Goal: Information Seeking & Learning: Find specific fact

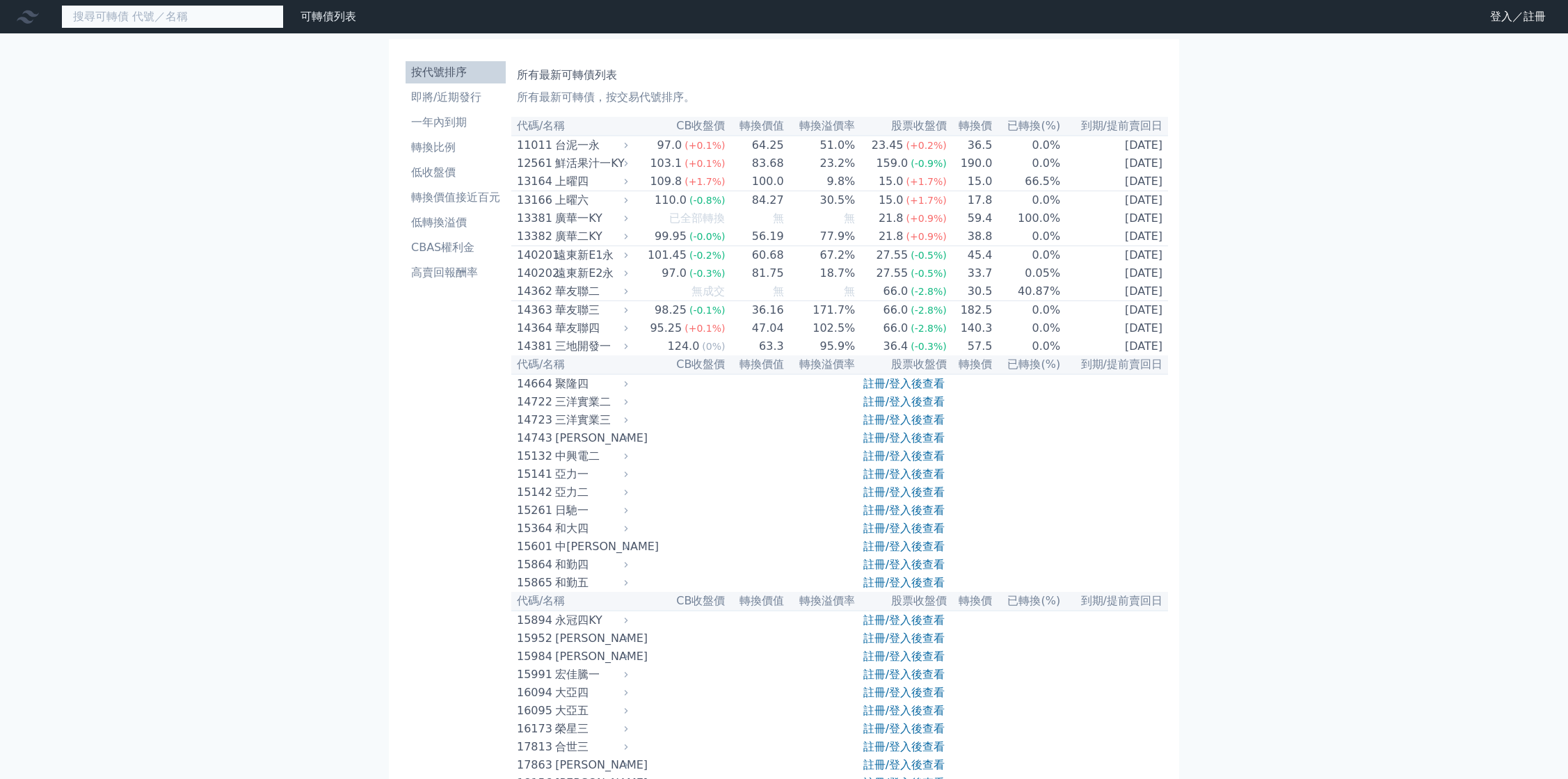
click at [151, 12] on input at bounding box center [173, 17] width 223 height 24
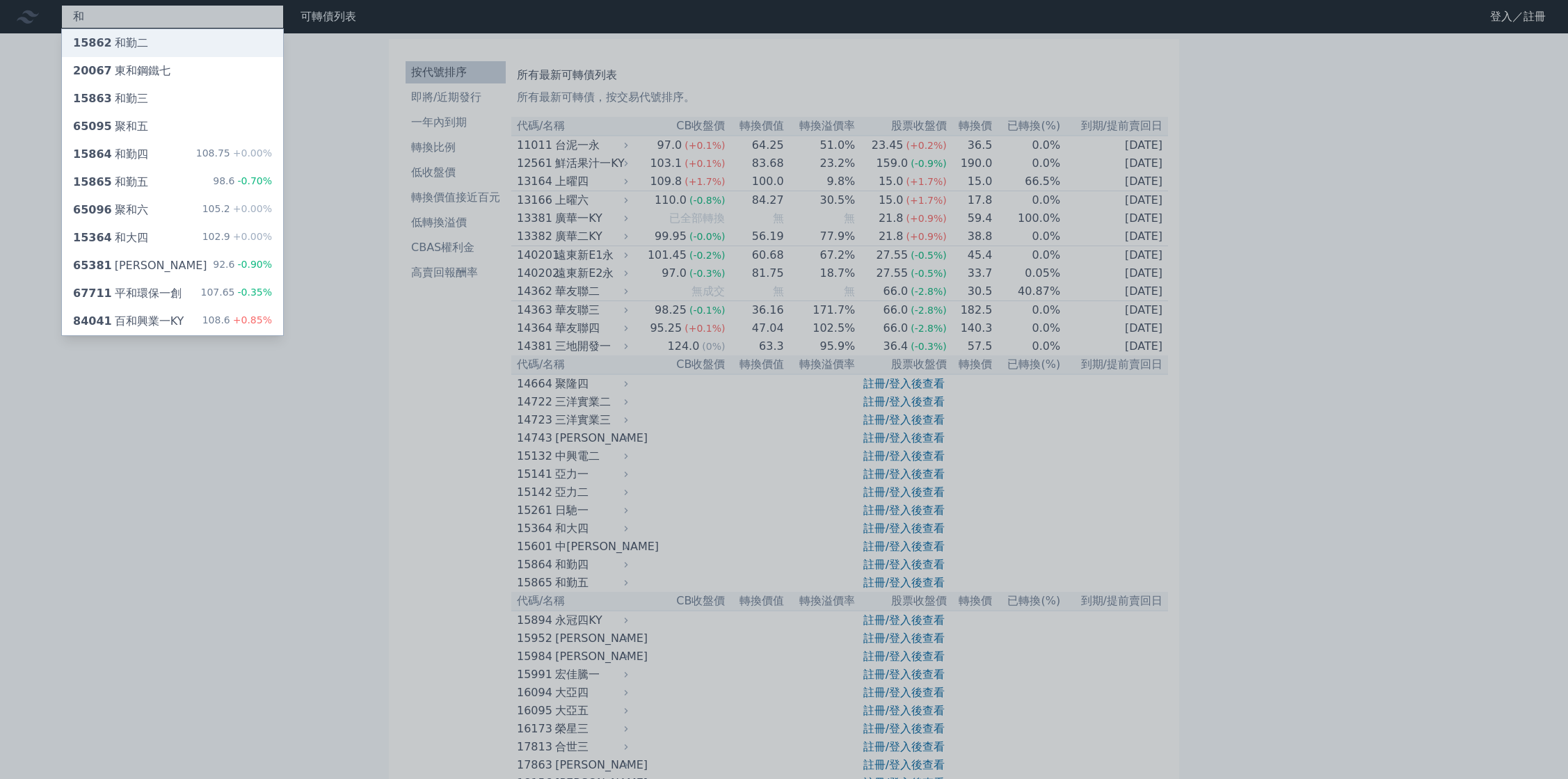
type input "和"
click at [142, 49] on div "15862 和勤二" at bounding box center [111, 43] width 75 height 17
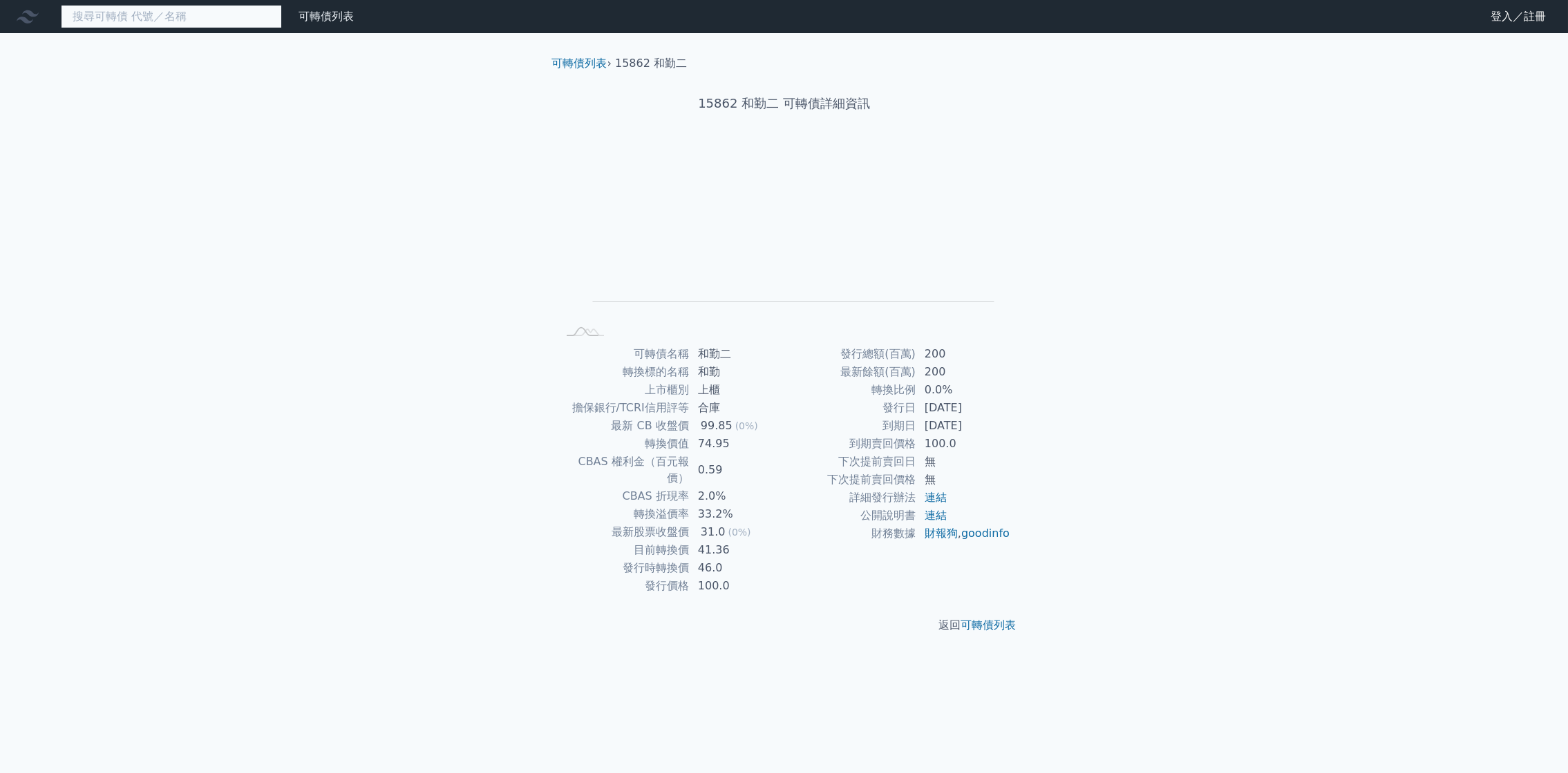
click at [144, 20] on input at bounding box center [171, 17] width 221 height 24
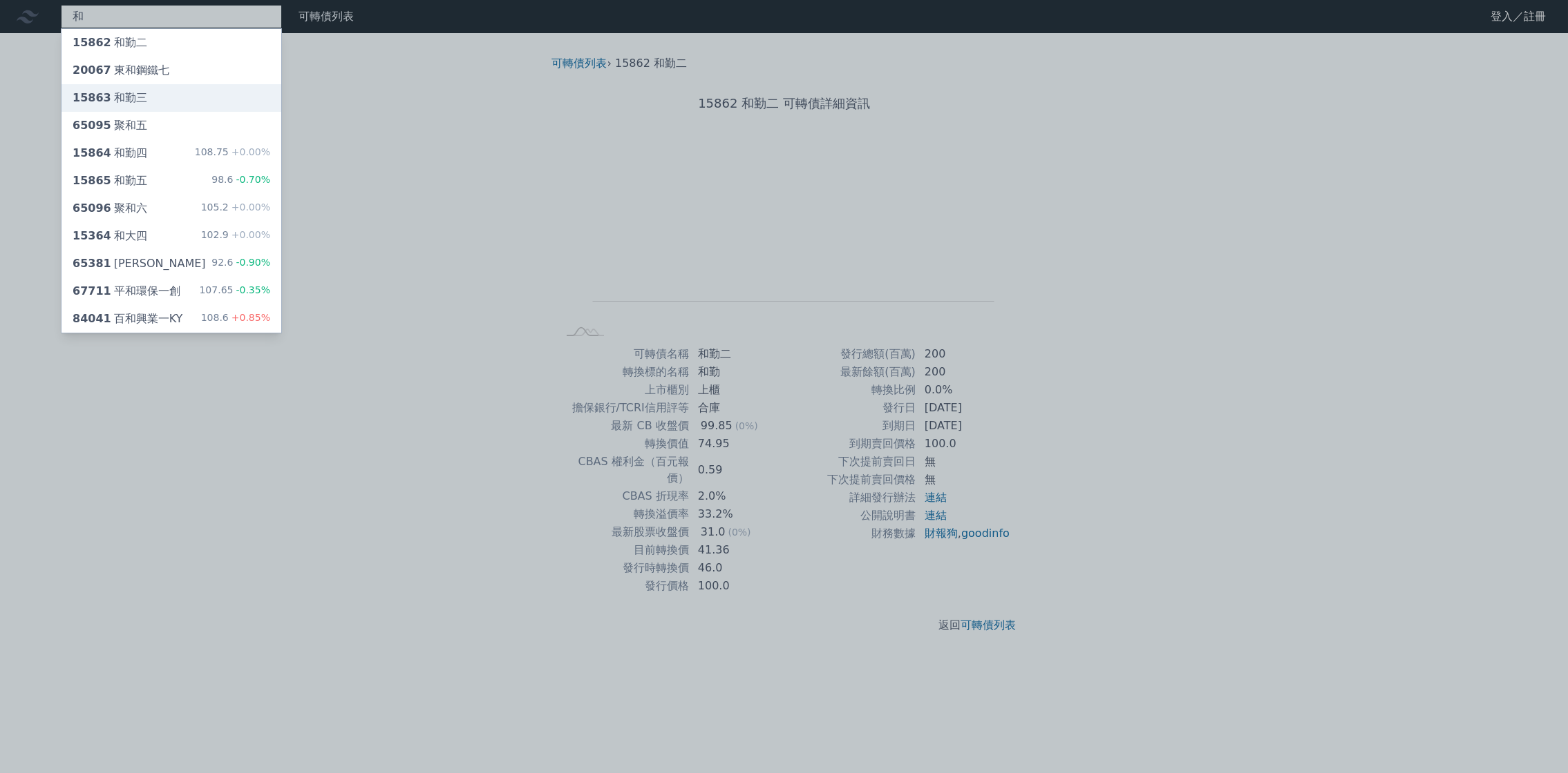
type input "和"
click at [133, 108] on div "15863 和勤三" at bounding box center [171, 98] width 220 height 28
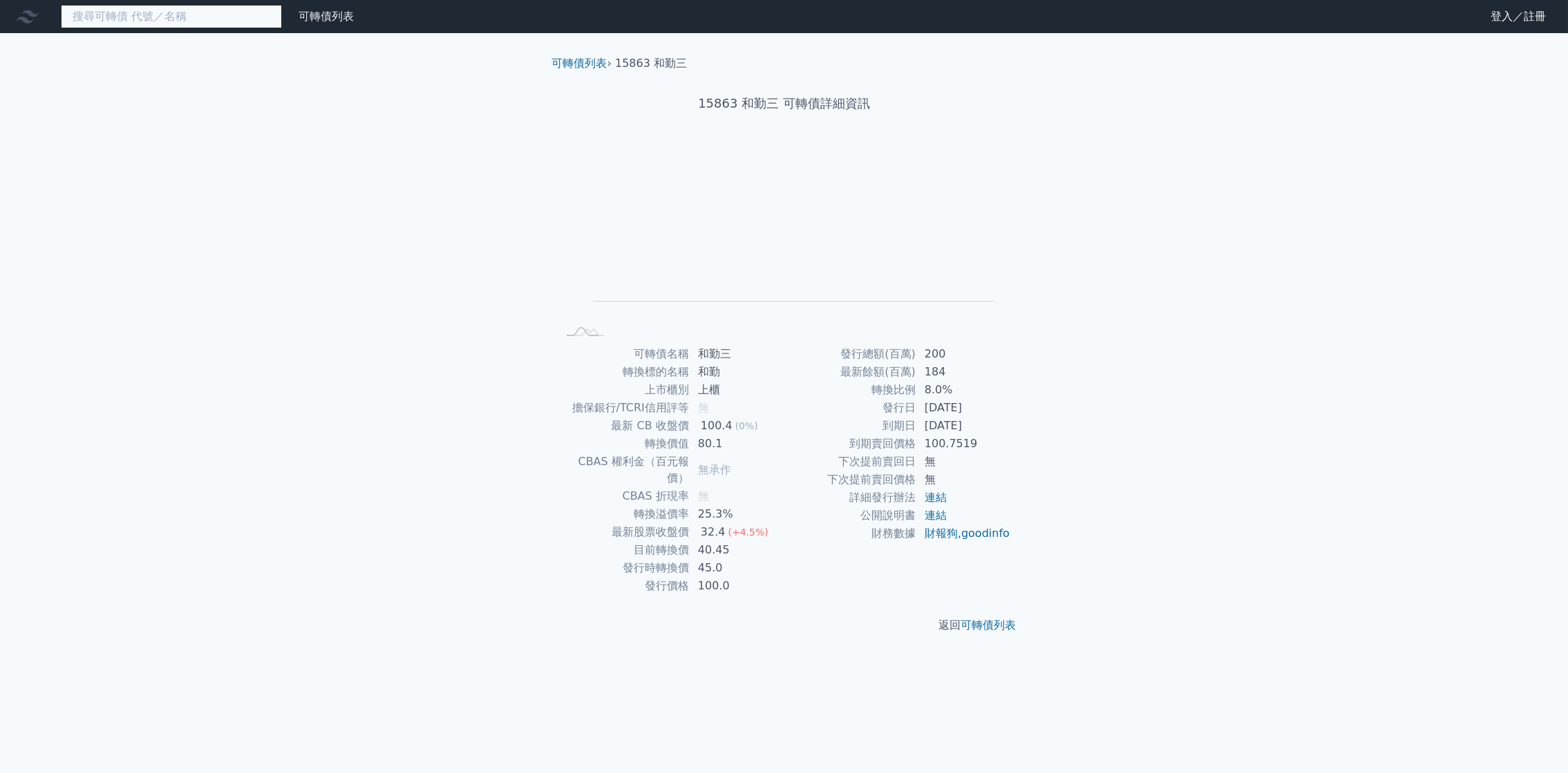
click at [173, 10] on input at bounding box center [171, 17] width 221 height 24
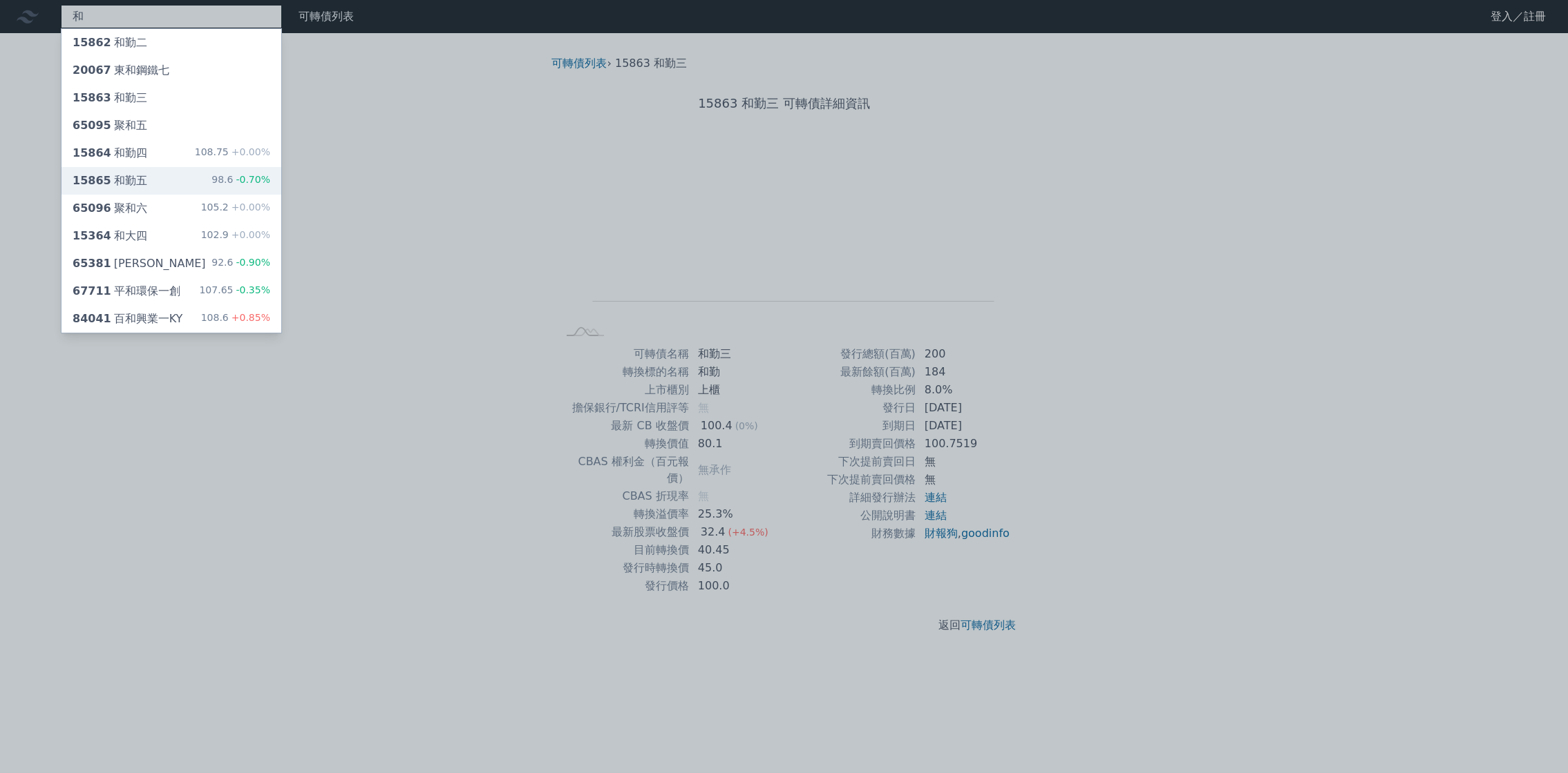
type input "和"
click at [138, 190] on div "15865 和勤五 98.6 -0.70%" at bounding box center [171, 181] width 220 height 28
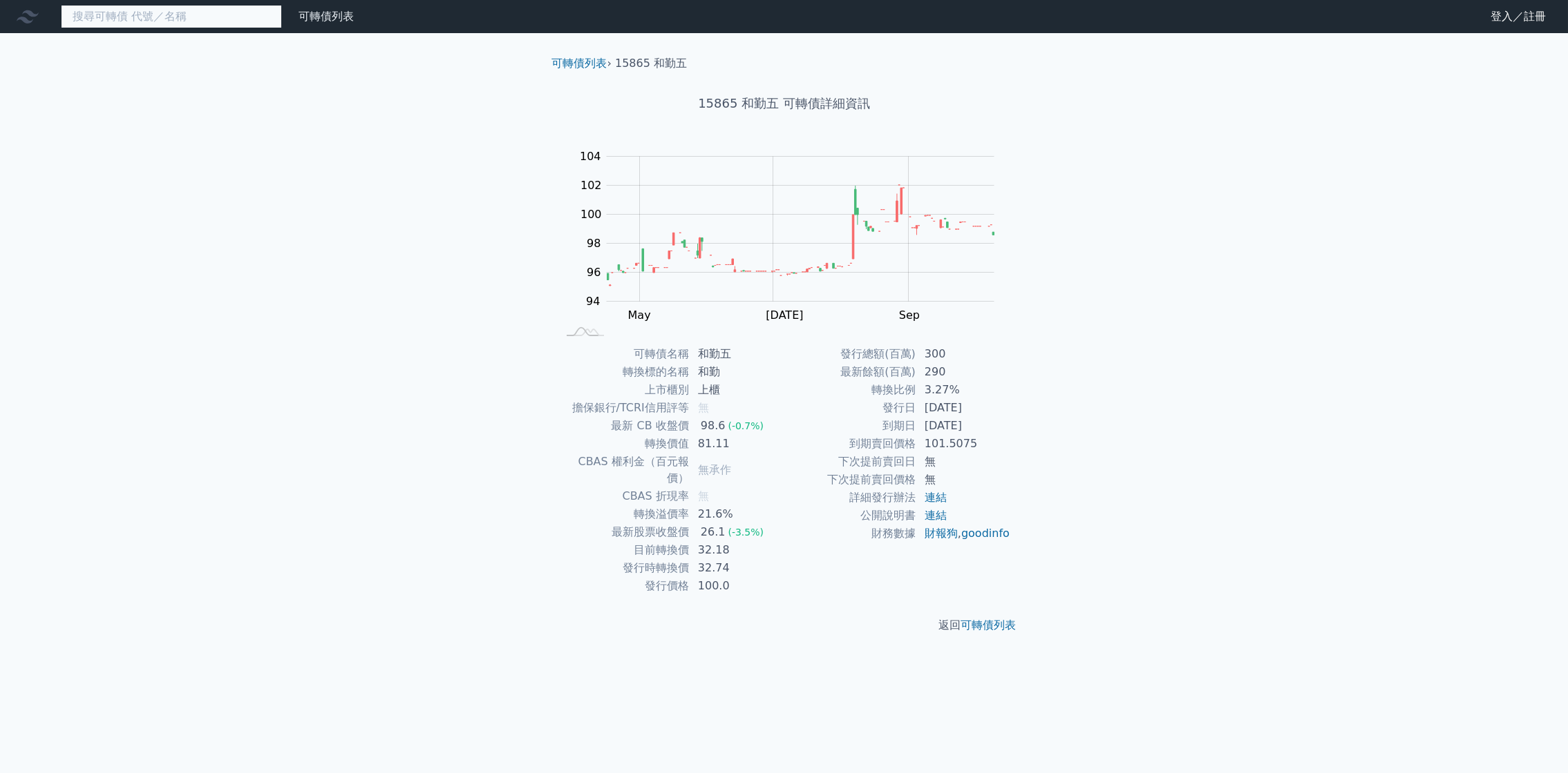
click at [179, 24] on input at bounding box center [171, 17] width 221 height 24
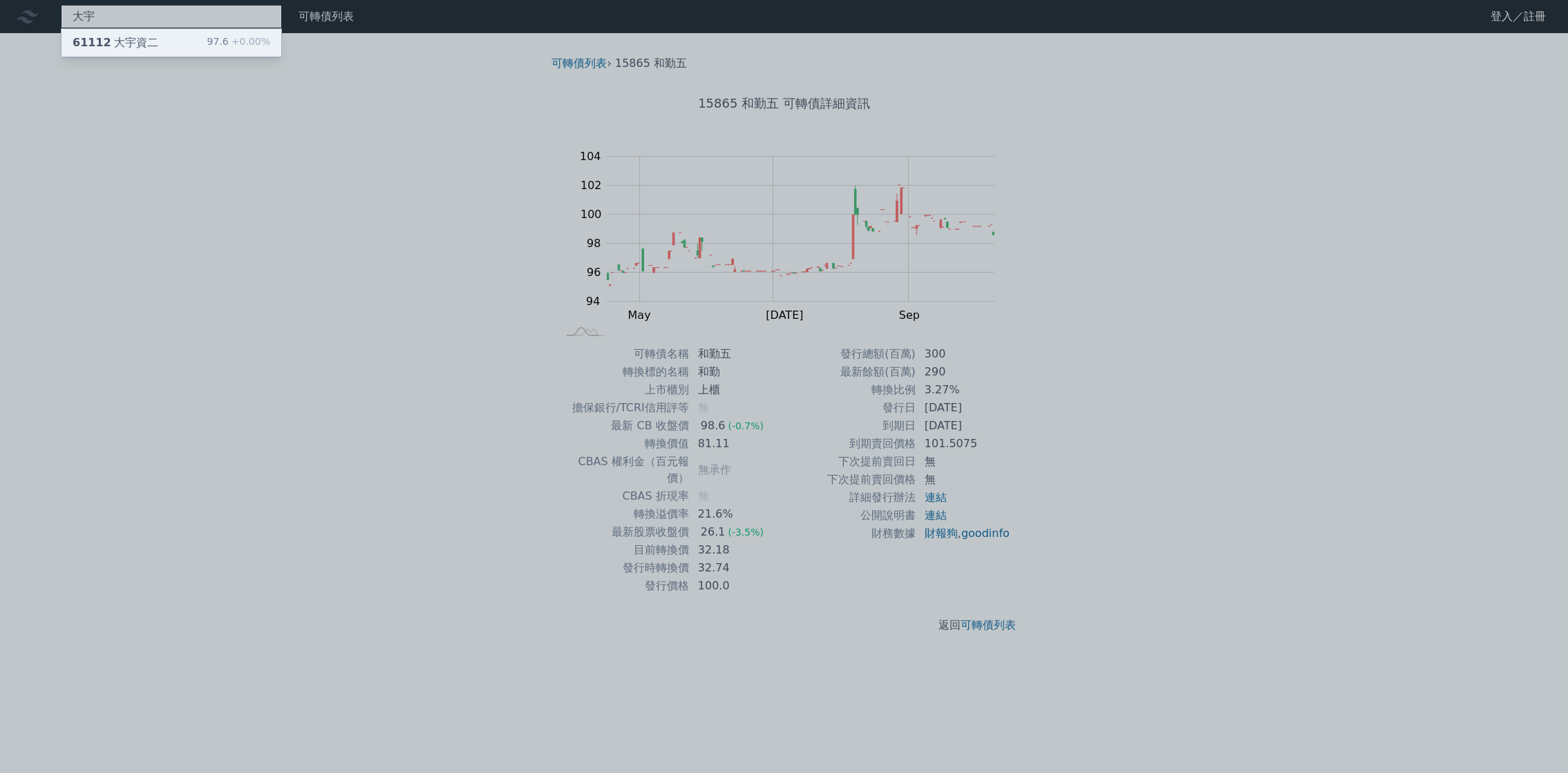
type input "大宇"
click at [154, 47] on div "61112 大宇資二 97.6 +0.00%" at bounding box center [171, 42] width 220 height 28
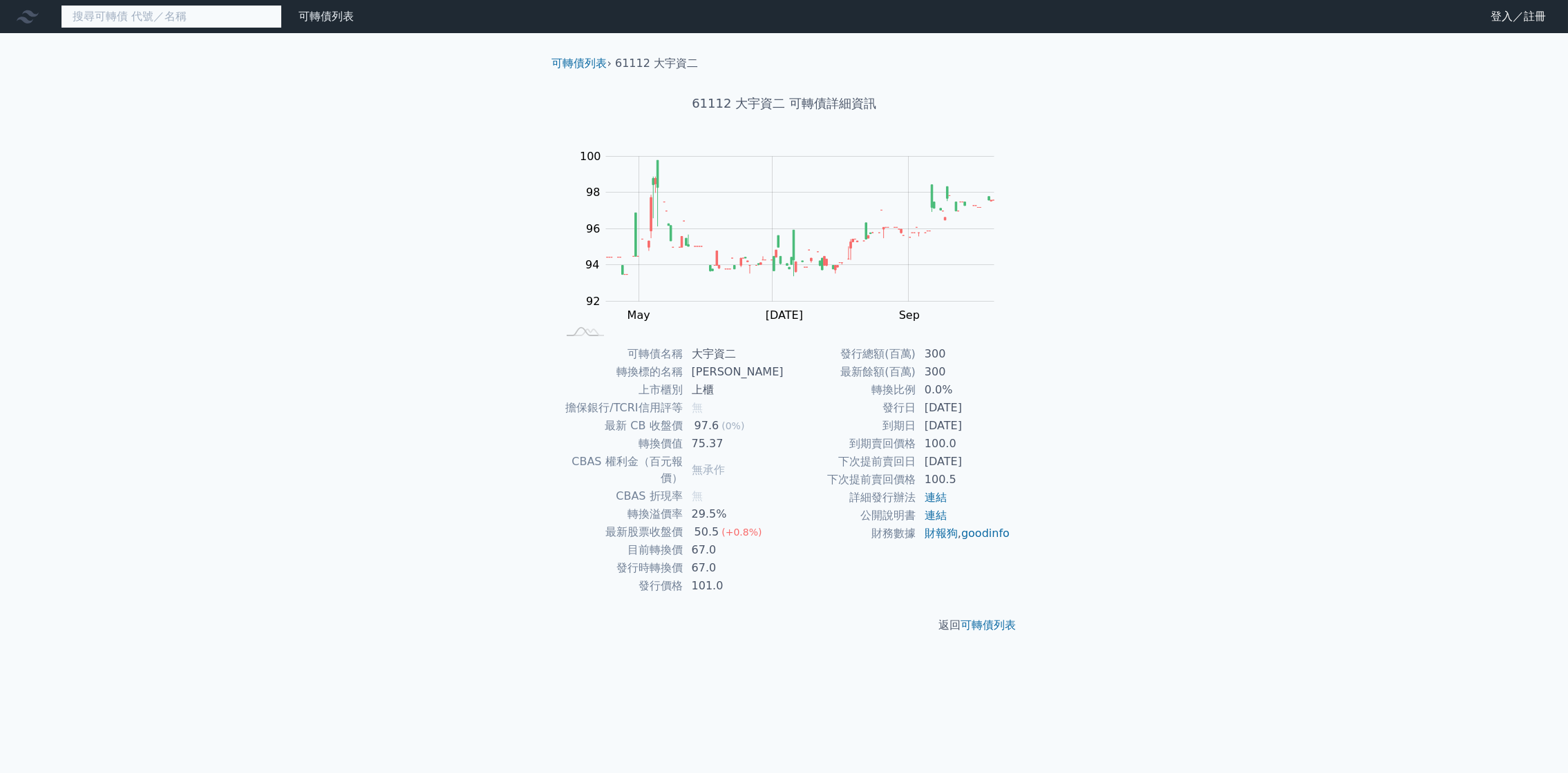
click at [164, 16] on input at bounding box center [171, 17] width 221 height 24
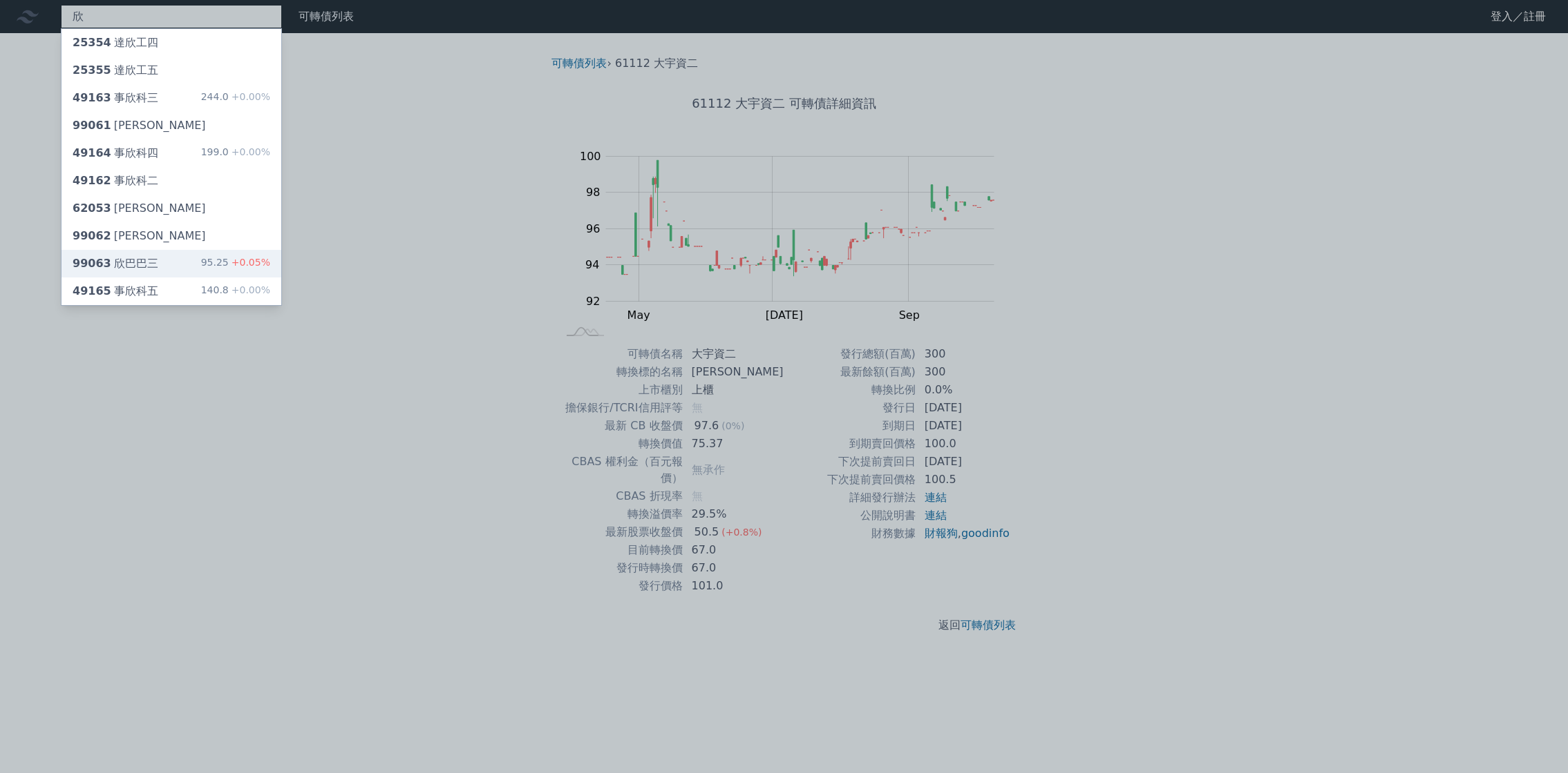
type input "欣"
click at [178, 258] on div "99063 欣巴巴三 95.25 +0.05%" at bounding box center [171, 263] width 220 height 28
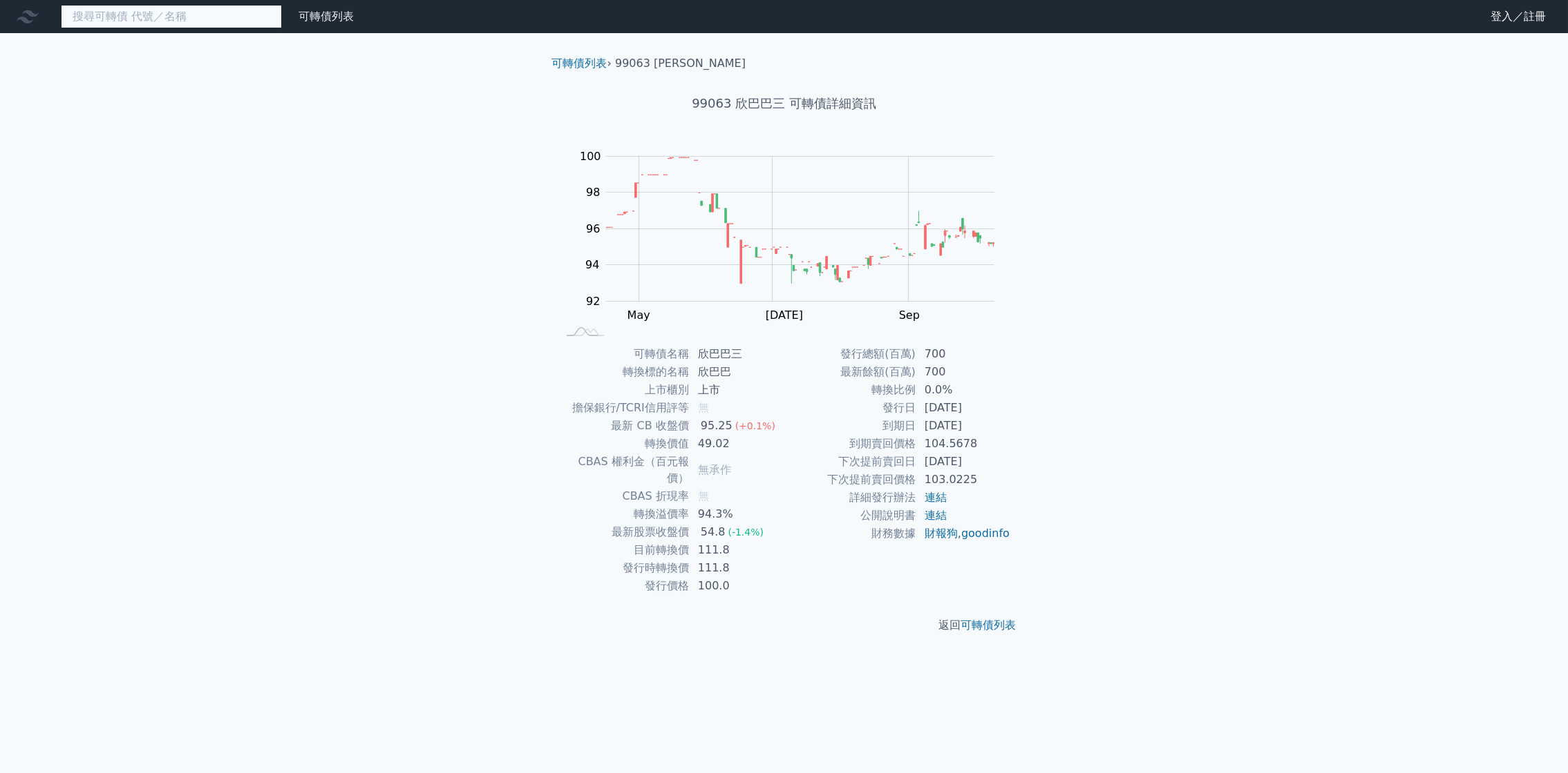
click at [146, 24] on input at bounding box center [171, 17] width 221 height 24
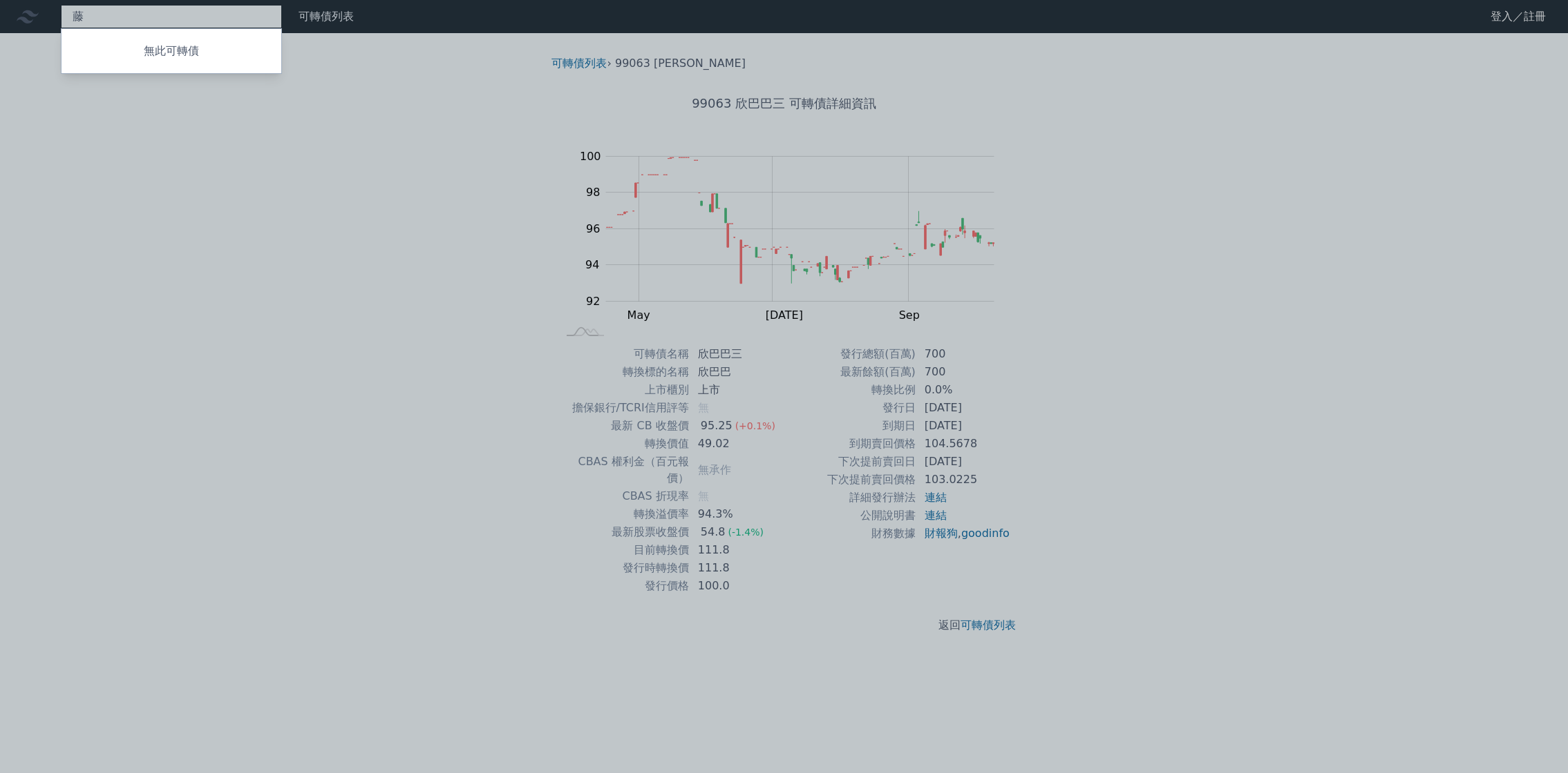
type input "[PERSON_NAME]"
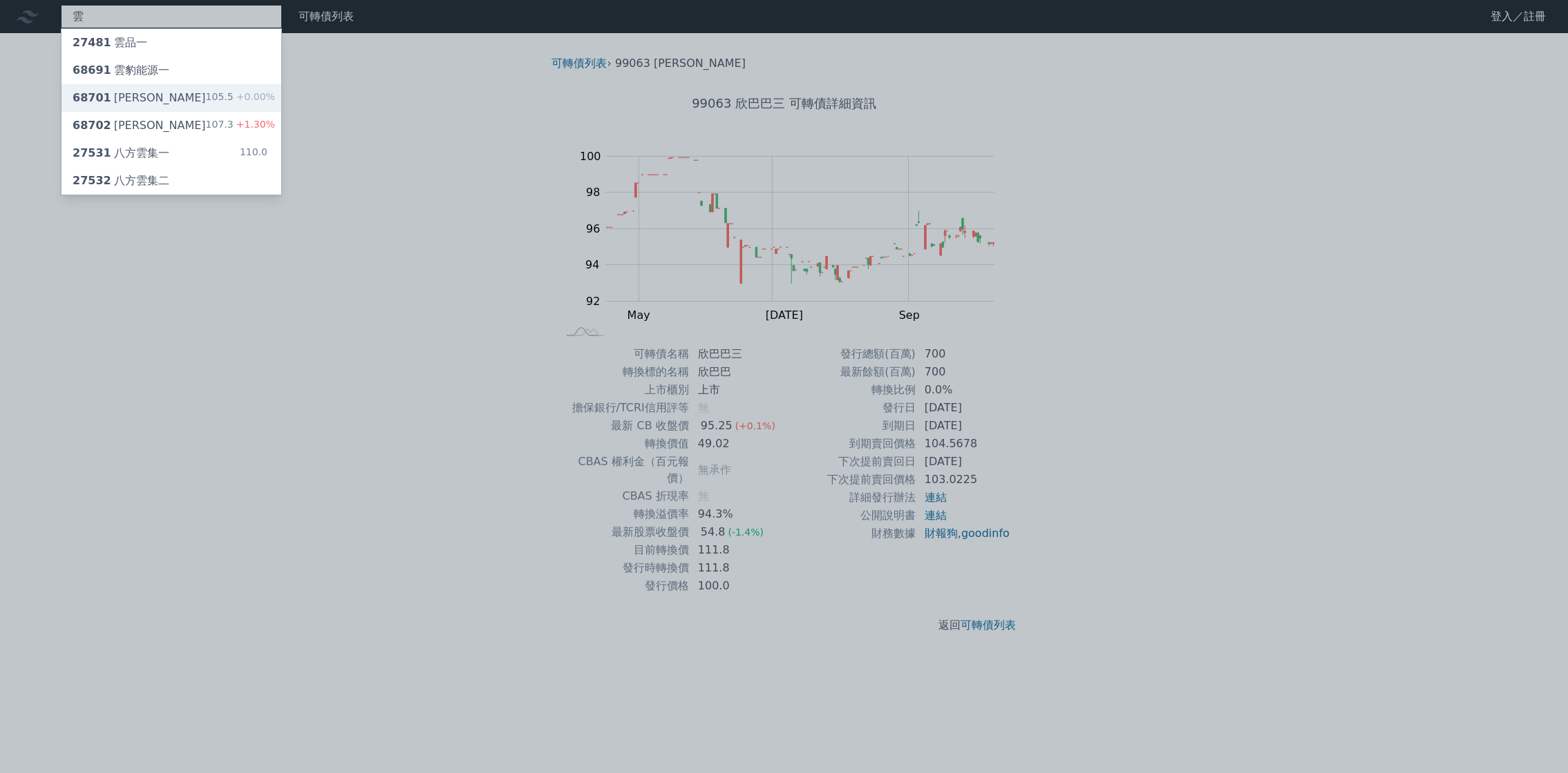
type input "雲"
click at [170, 89] on div "68701 騰雲一 105.5 +0.00%" at bounding box center [171, 98] width 220 height 28
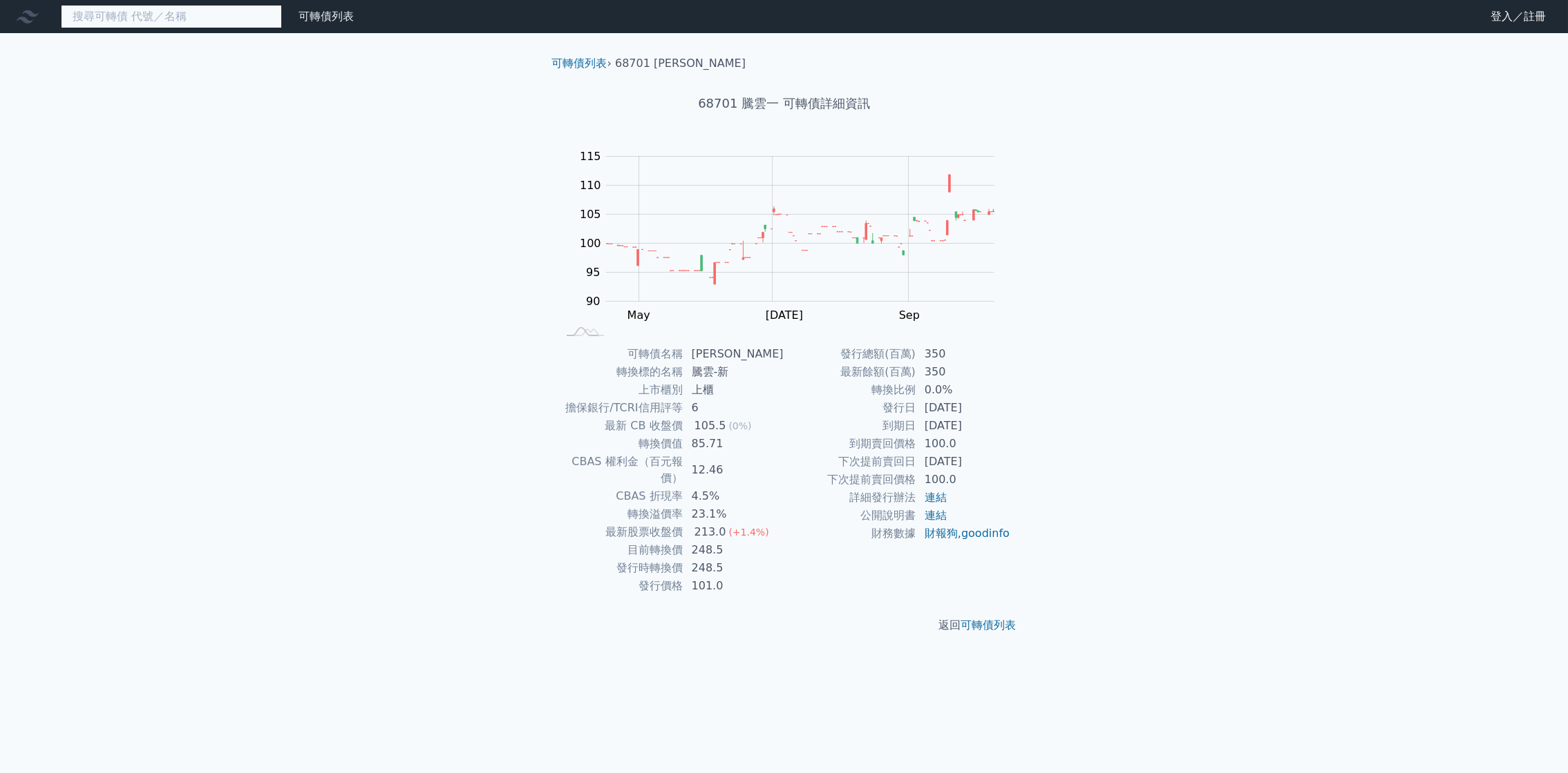
click at [169, 13] on input at bounding box center [171, 17] width 221 height 24
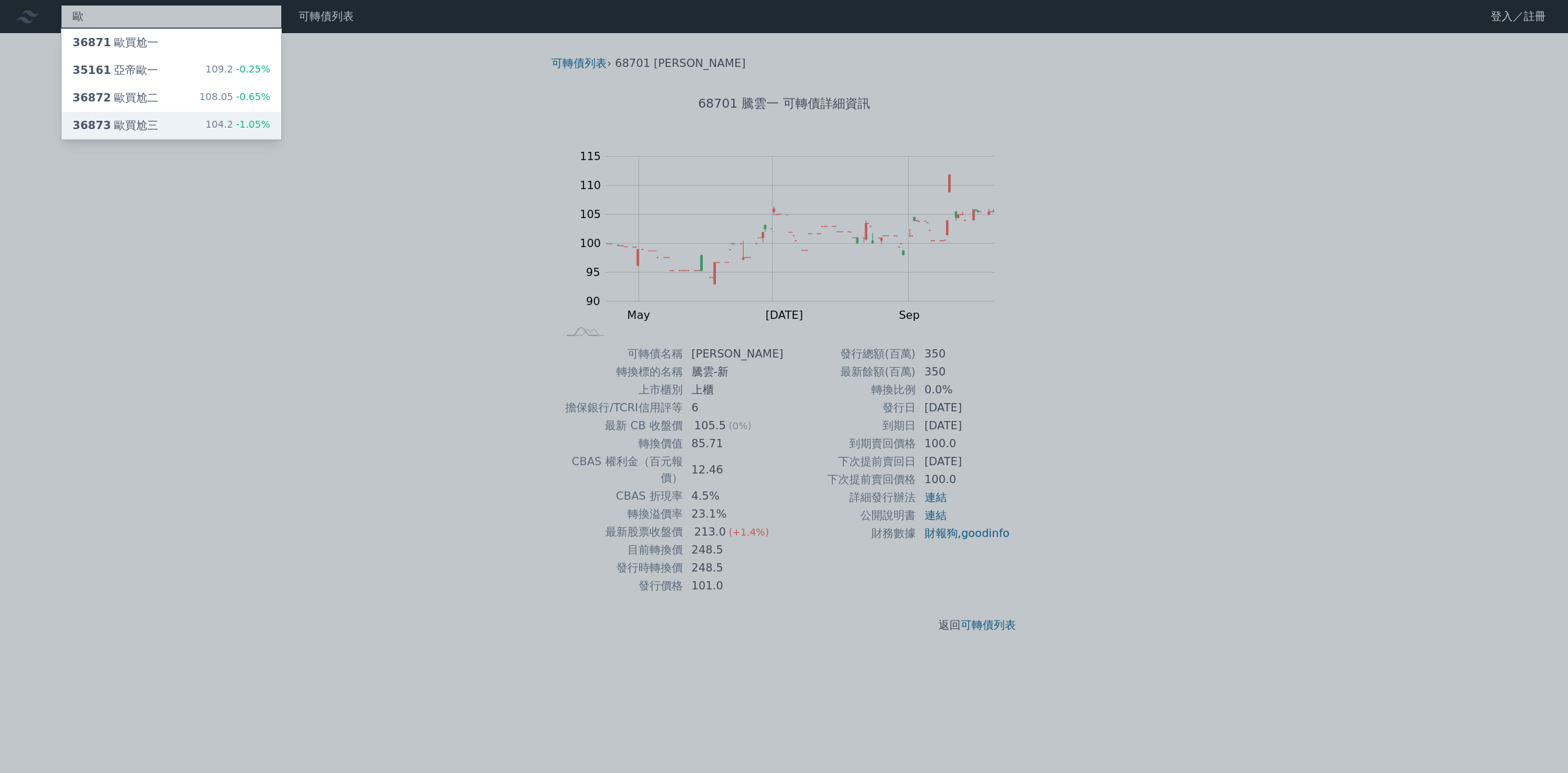
type input "歐"
click at [133, 122] on div "36873 歐買尬三" at bounding box center [115, 126] width 85 height 17
